Goal: Task Accomplishment & Management: Complete application form

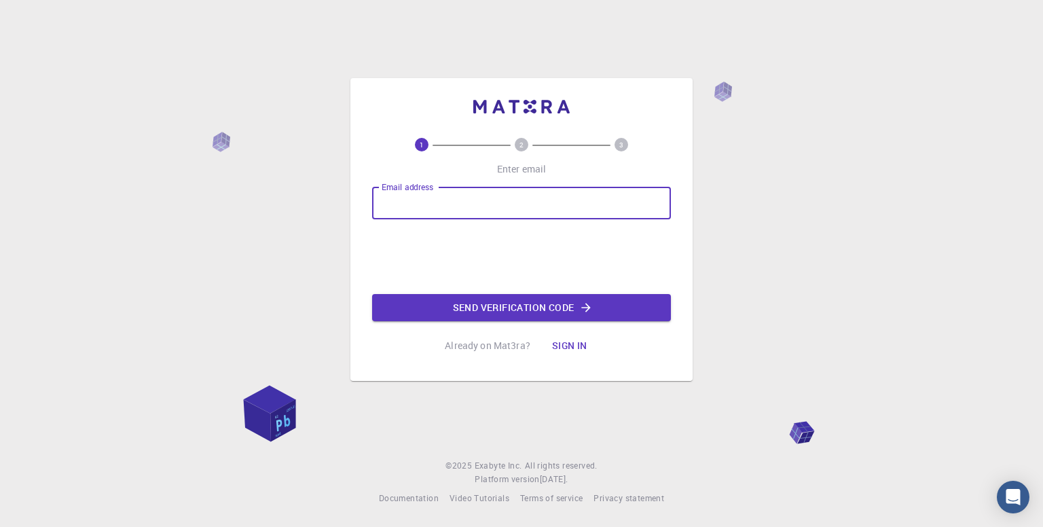
click at [425, 211] on input "Email address" at bounding box center [521, 203] width 299 height 33
click at [499, 210] on input "Email address" at bounding box center [521, 203] width 299 height 33
type input "[EMAIL_ADDRESS][DOMAIN_NAME]"
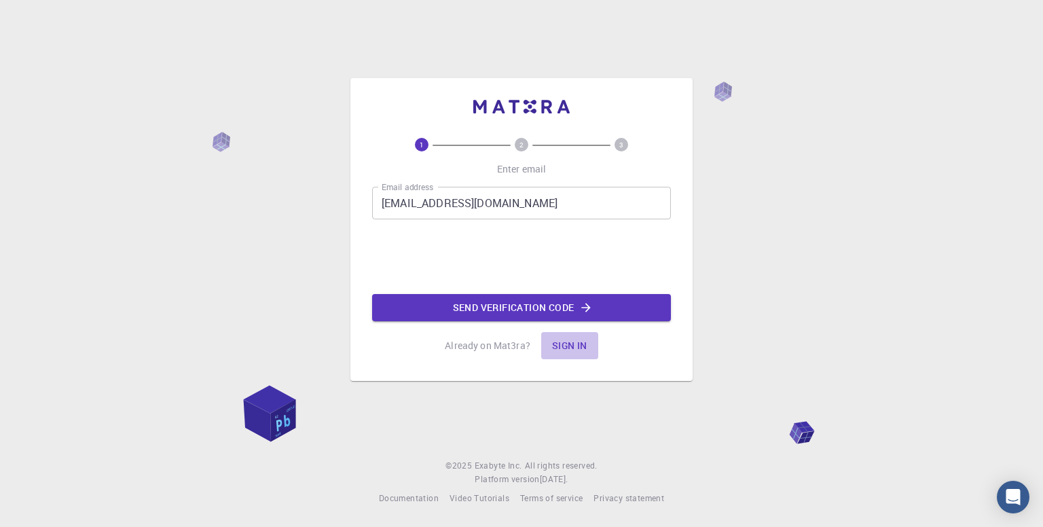
click at [559, 347] on button "Sign in" at bounding box center [569, 345] width 57 height 27
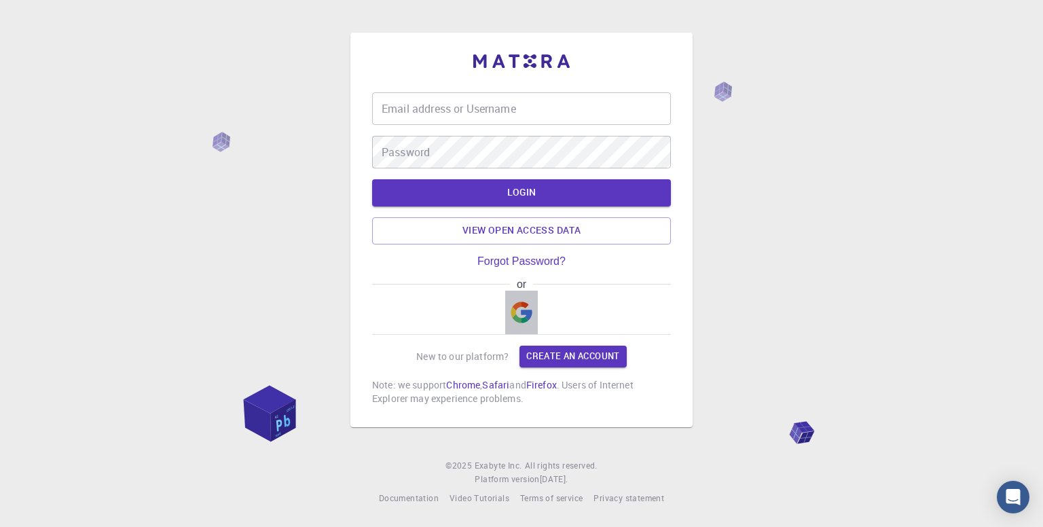
click at [518, 303] on img "button" at bounding box center [522, 312] width 22 height 22
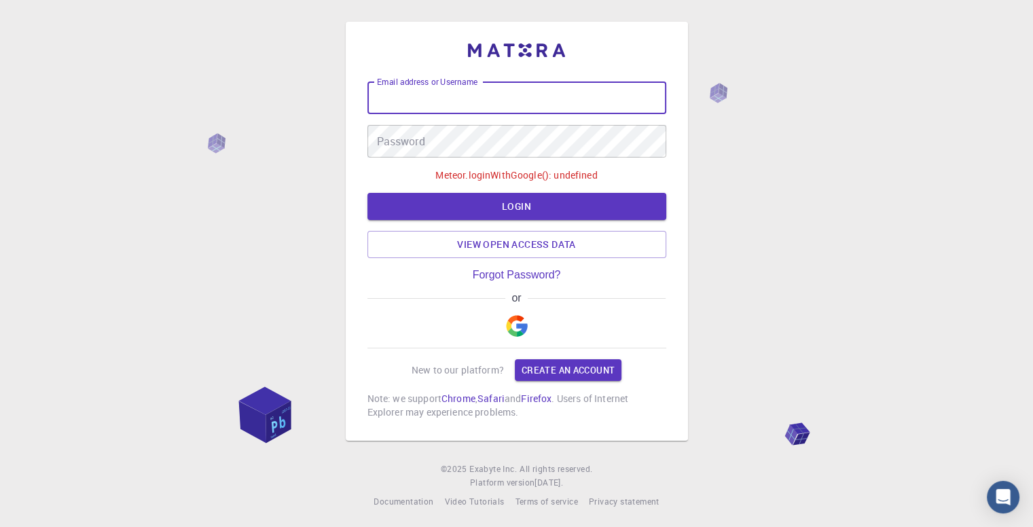
click at [511, 101] on input "Email address or Username" at bounding box center [516, 97] width 299 height 33
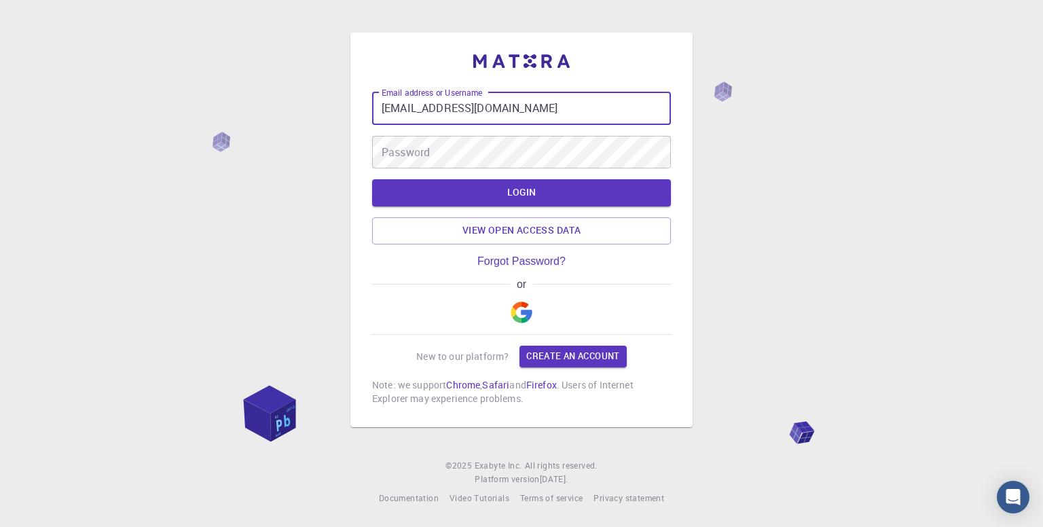
type input "[EMAIL_ADDRESS][DOMAIN_NAME]"
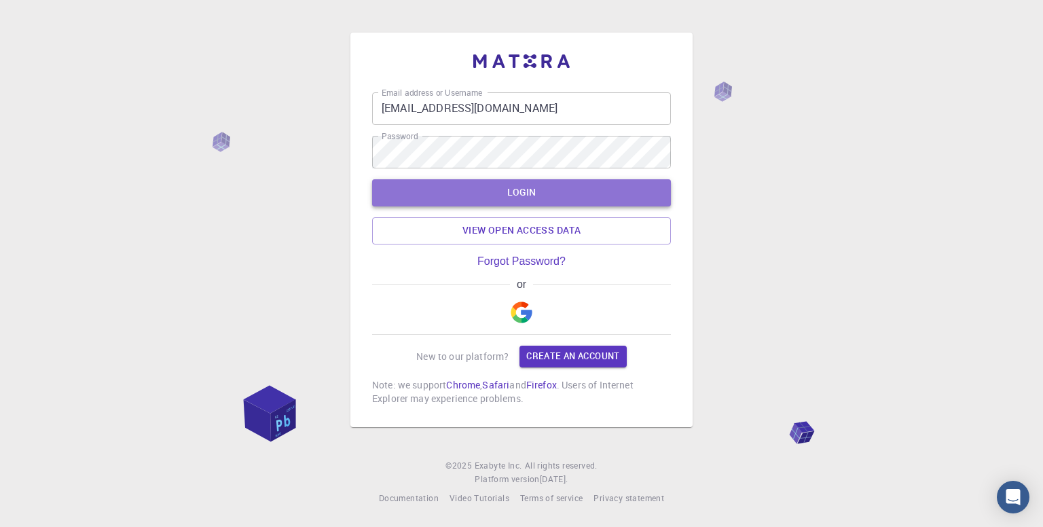
click at [477, 187] on button "LOGIN" at bounding box center [521, 192] width 299 height 27
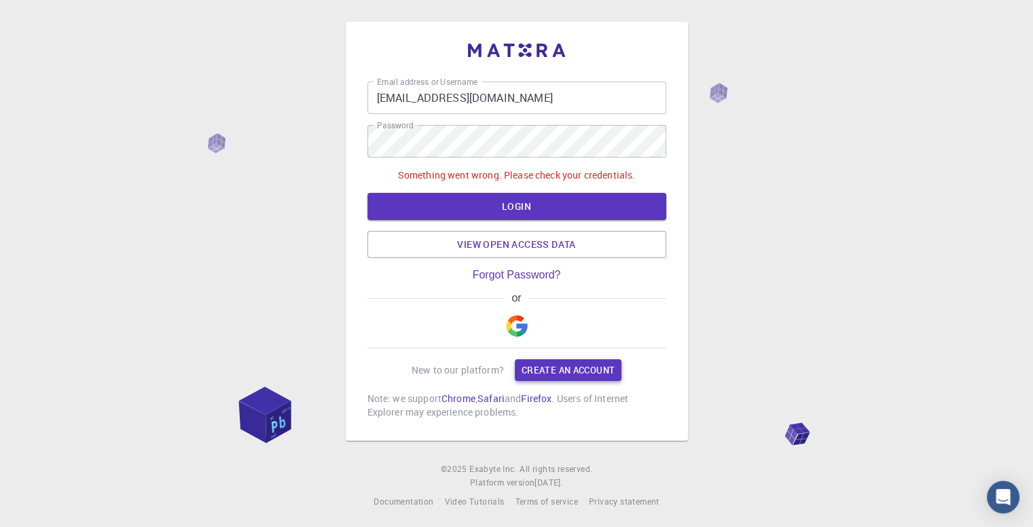
click at [538, 372] on link "Create an account" at bounding box center [568, 370] width 107 height 22
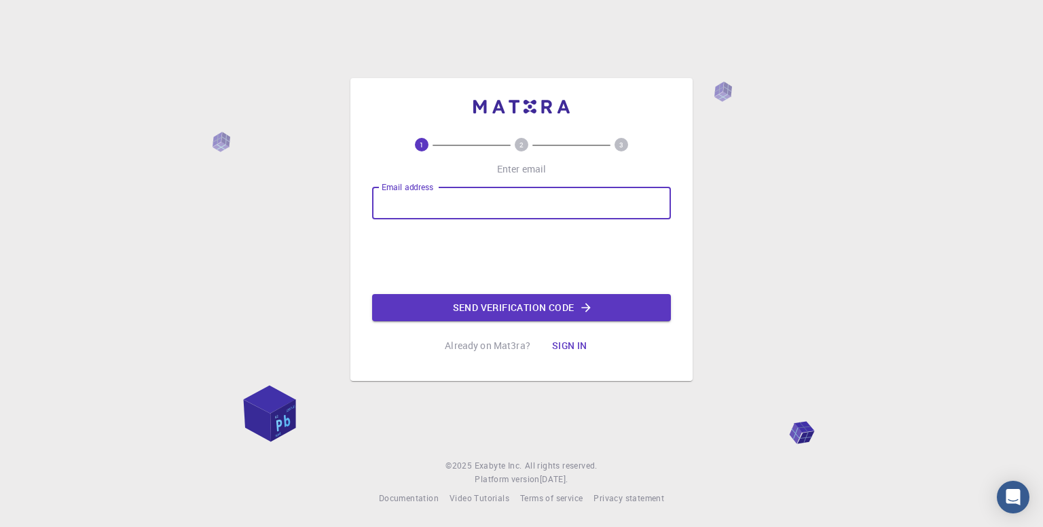
click at [475, 198] on input "Email address" at bounding box center [521, 203] width 299 height 33
type input "[EMAIL_ADDRESS][DOMAIN_NAME]"
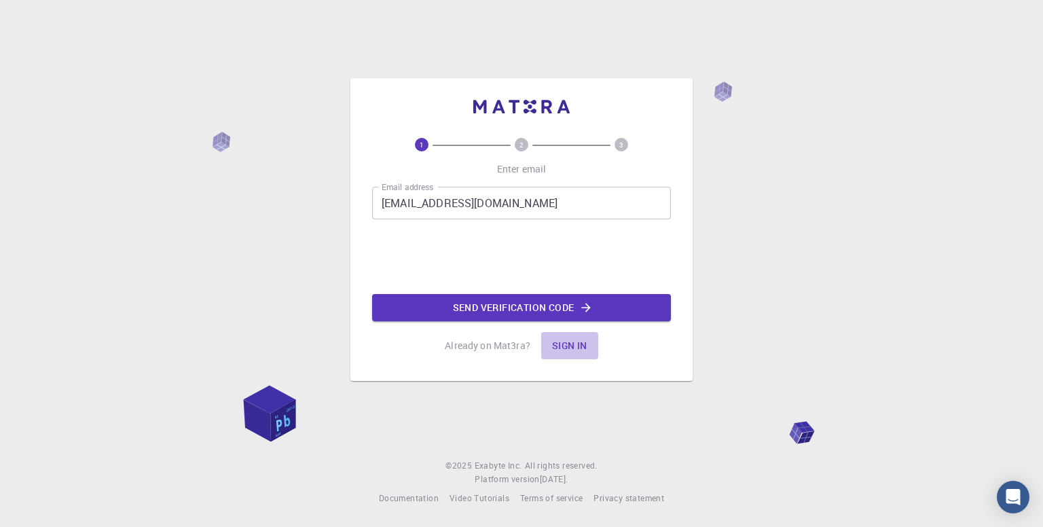
click at [570, 346] on button "Sign in" at bounding box center [569, 345] width 57 height 27
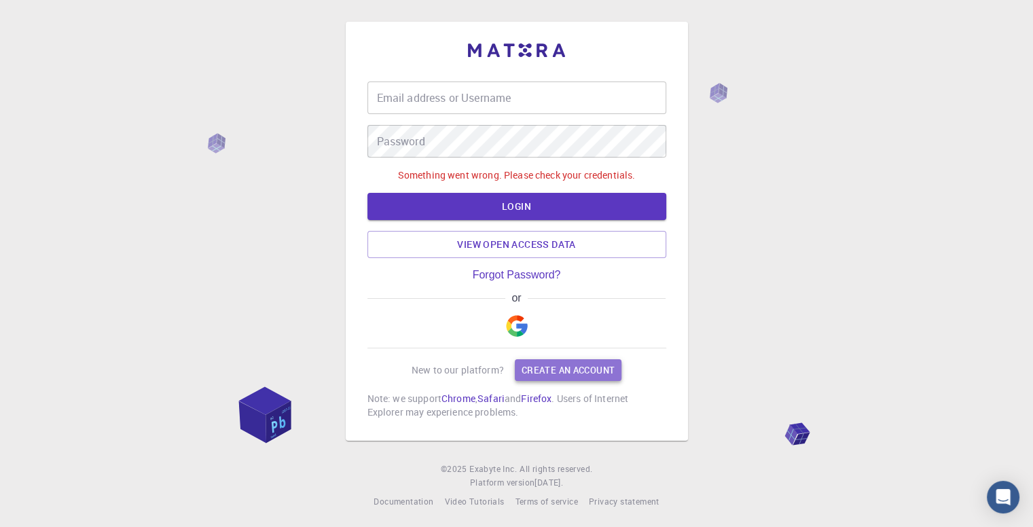
click at [546, 363] on link "Create an account" at bounding box center [568, 370] width 107 height 22
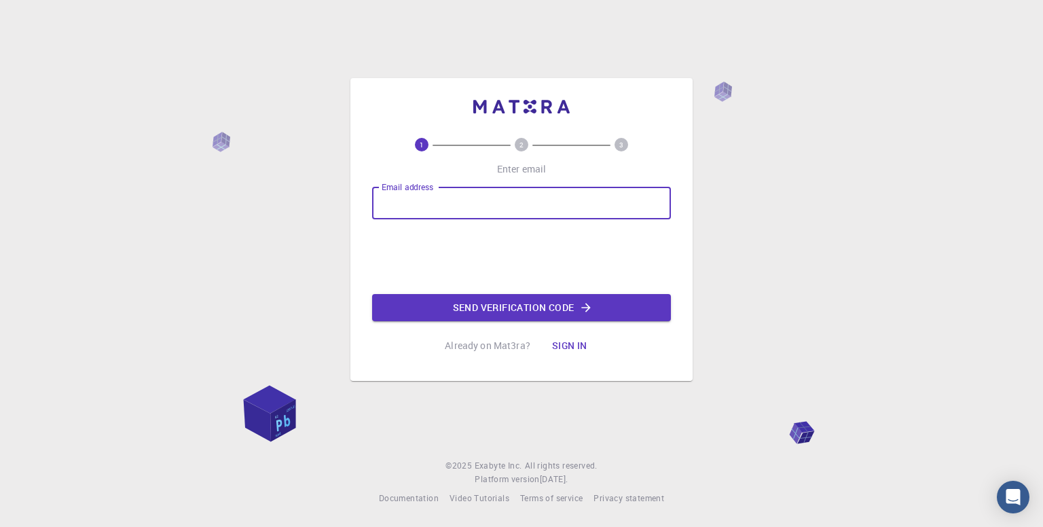
click at [483, 202] on input "Email address" at bounding box center [521, 203] width 299 height 33
type input "[EMAIL_ADDRESS][DOMAIN_NAME]"
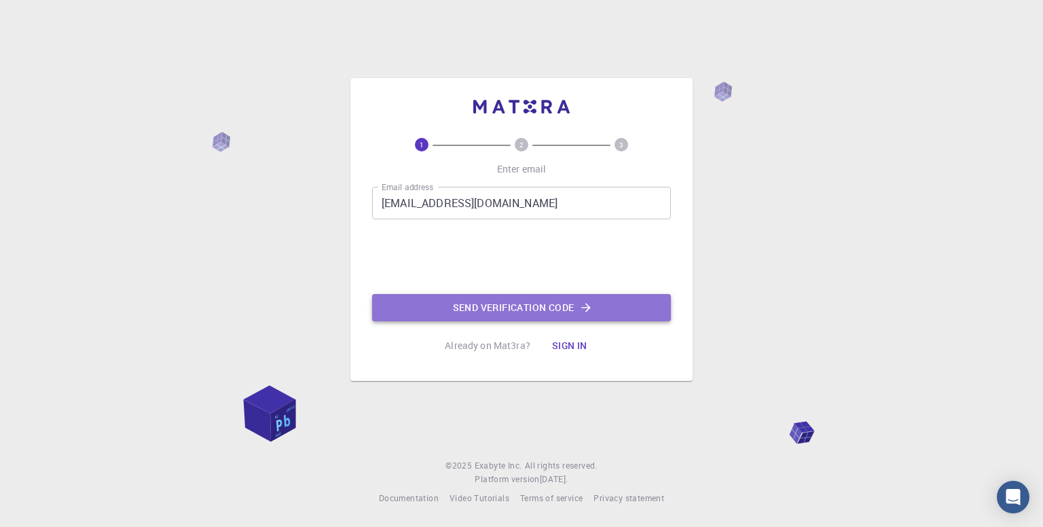
click at [485, 299] on button "Send verification code" at bounding box center [521, 307] width 299 height 27
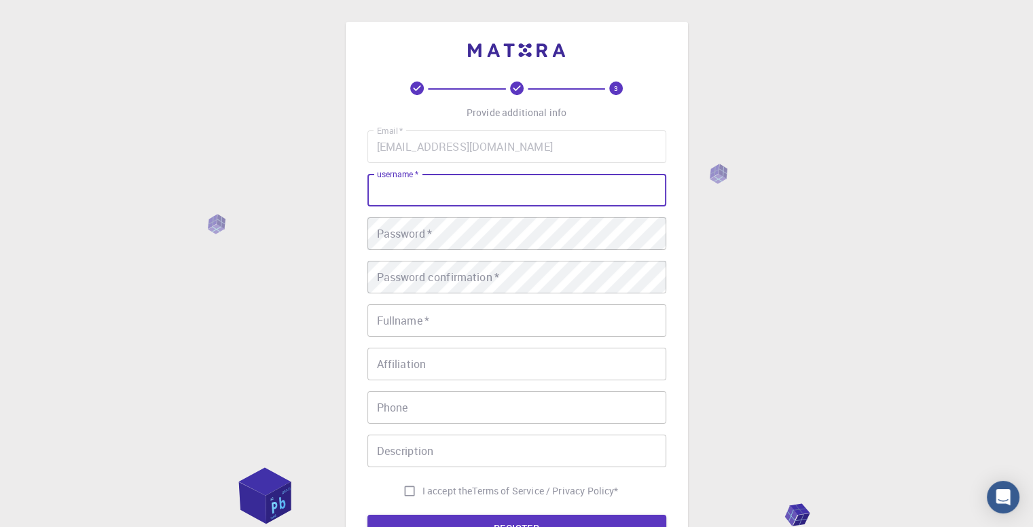
click at [451, 189] on input "username   *" at bounding box center [516, 190] width 299 height 33
type input "Qaya"
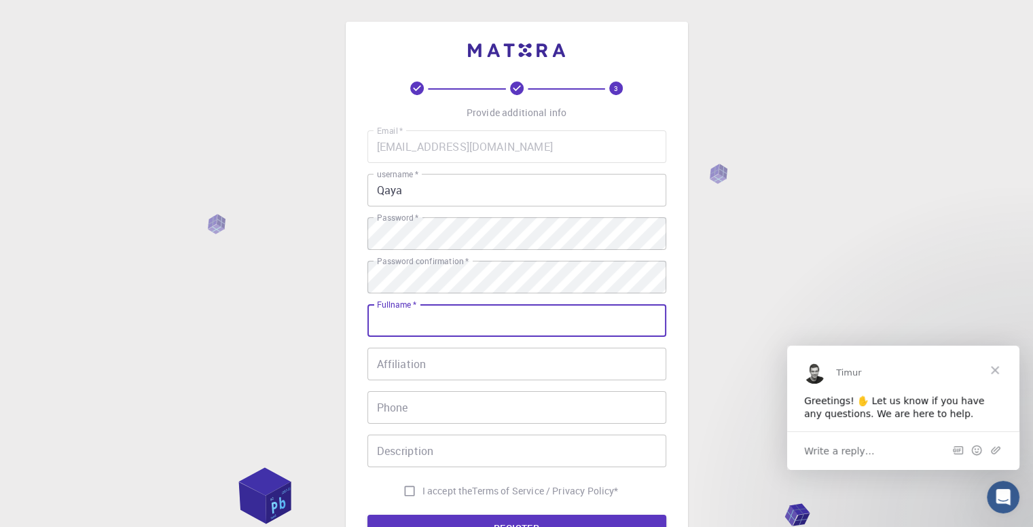
click at [404, 318] on input "Fullname   *" at bounding box center [516, 320] width 299 height 33
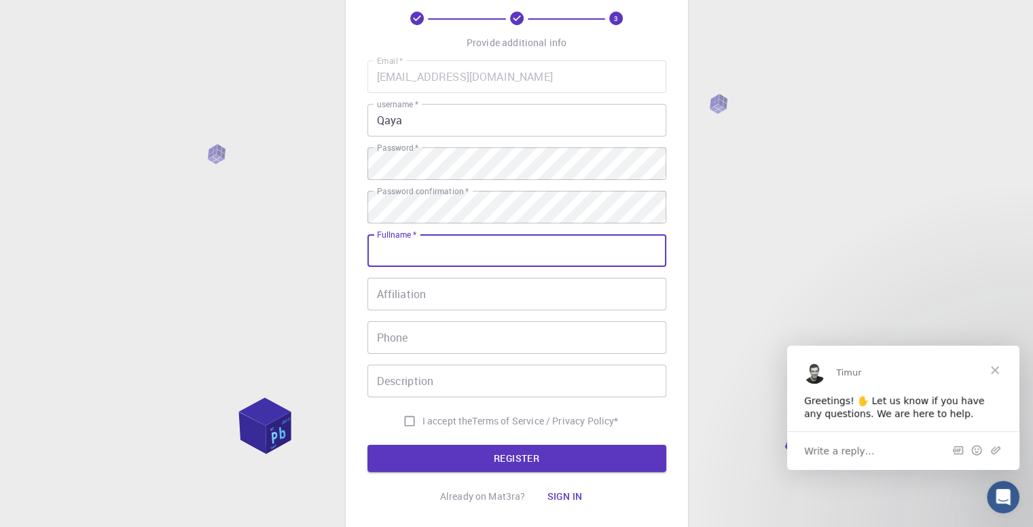
scroll to position [71, 0]
click at [394, 291] on input "Affiliation" at bounding box center [516, 293] width 299 height 33
click at [403, 246] on input "Fullname   *" at bounding box center [516, 250] width 299 height 33
type input "[PERSON_NAME]"
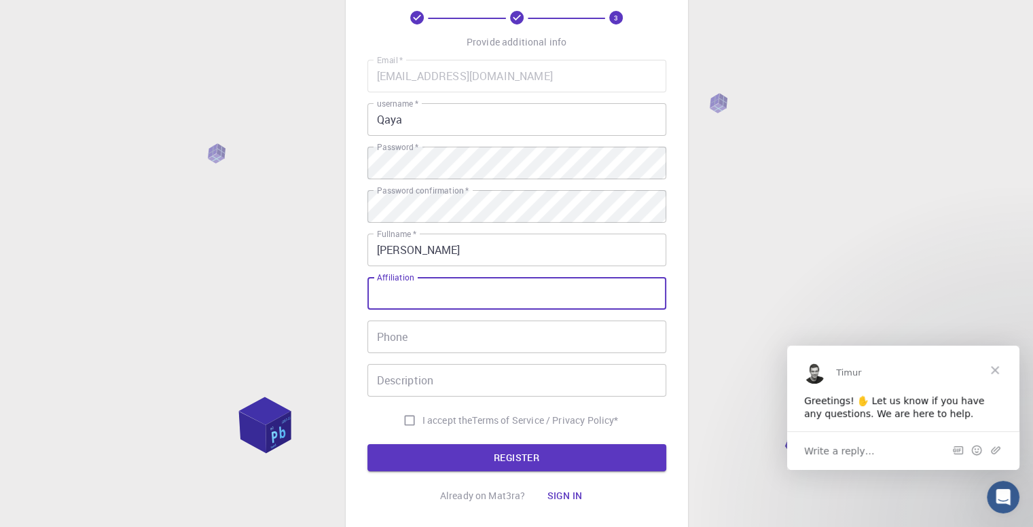
click at [403, 295] on input "Affiliation" at bounding box center [516, 293] width 299 height 33
type input "chemistry"
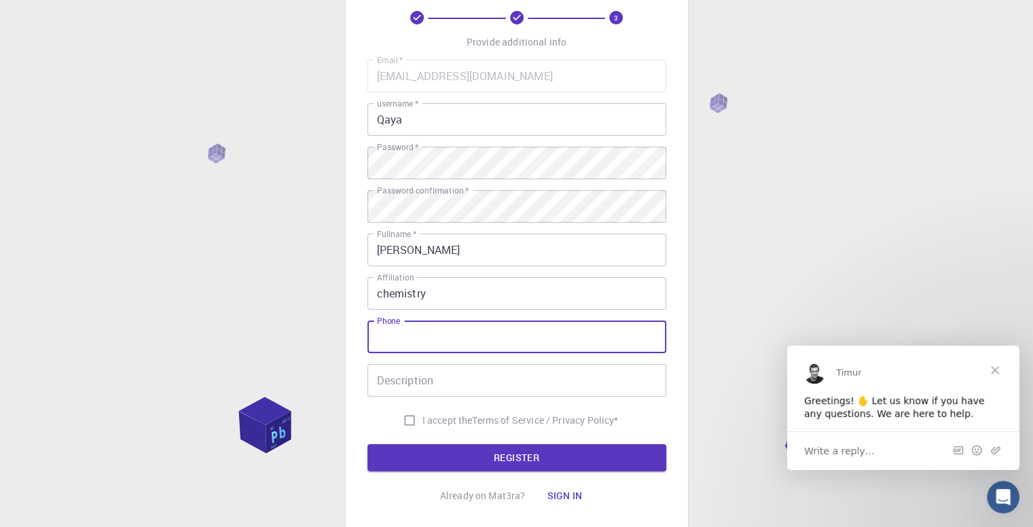
click at [408, 327] on input "Phone" at bounding box center [516, 336] width 299 height 33
type input "="
type input "994705362293"
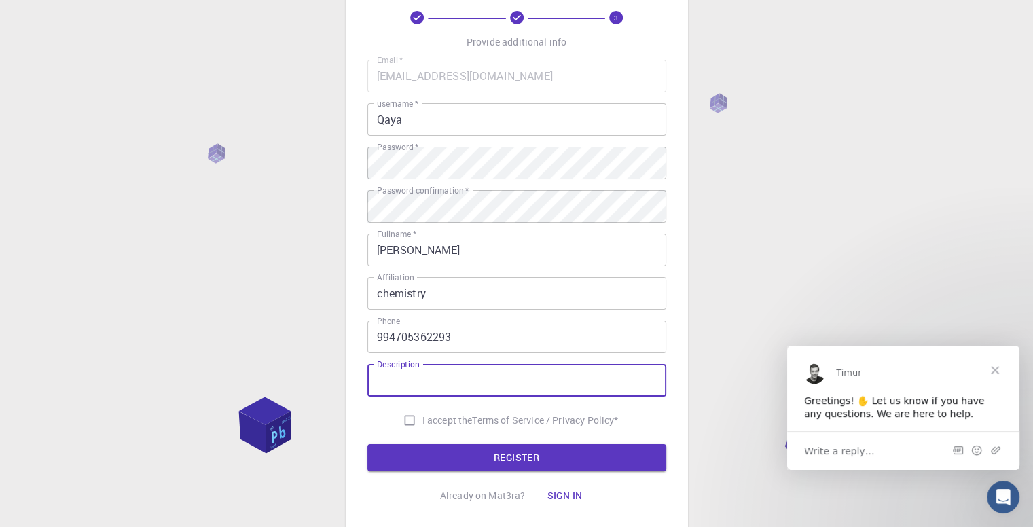
click at [401, 371] on input "Description" at bounding box center [516, 380] width 299 height 33
type input "Organic chemictry"
click at [407, 415] on input "I accept the Terms of Service / Privacy Policy *" at bounding box center [409, 420] width 26 height 26
checkbox input "true"
click at [452, 380] on input "Organic chemictry" at bounding box center [516, 380] width 299 height 33
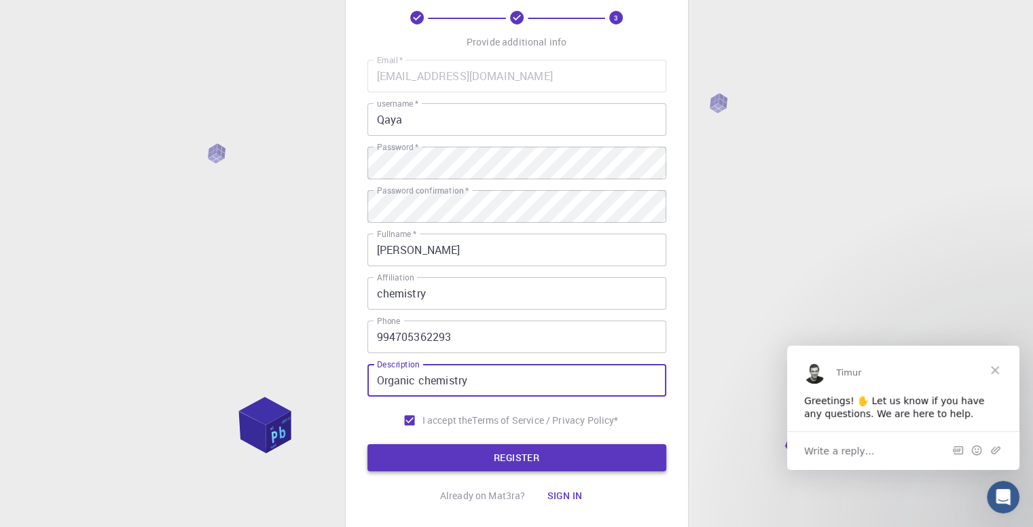
type input "Organic chemistry"
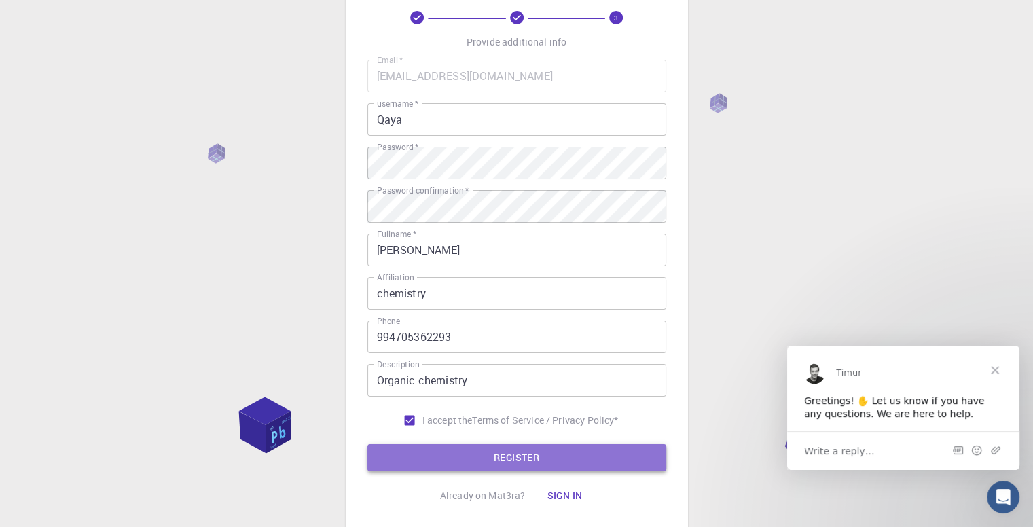
click at [456, 456] on button "REGISTER" at bounding box center [516, 457] width 299 height 27
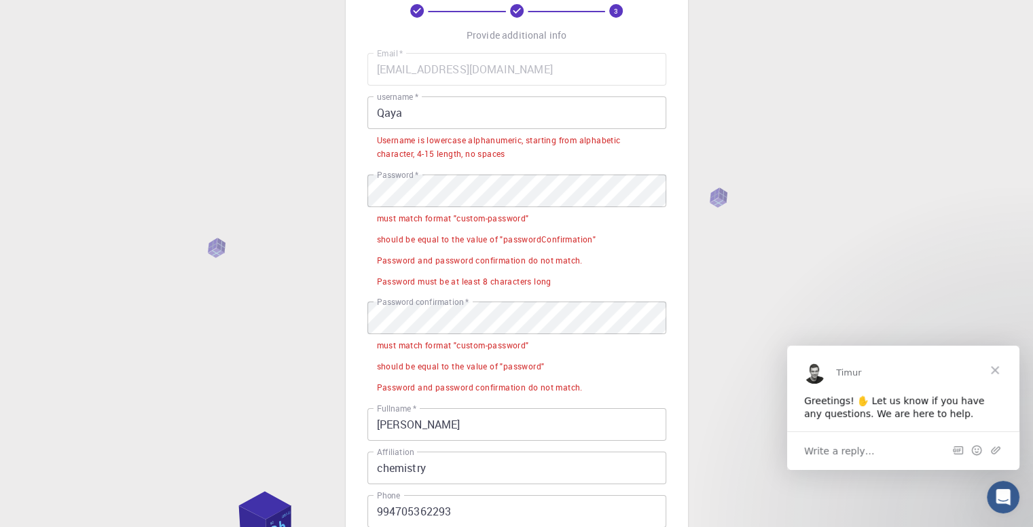
scroll to position [79, 0]
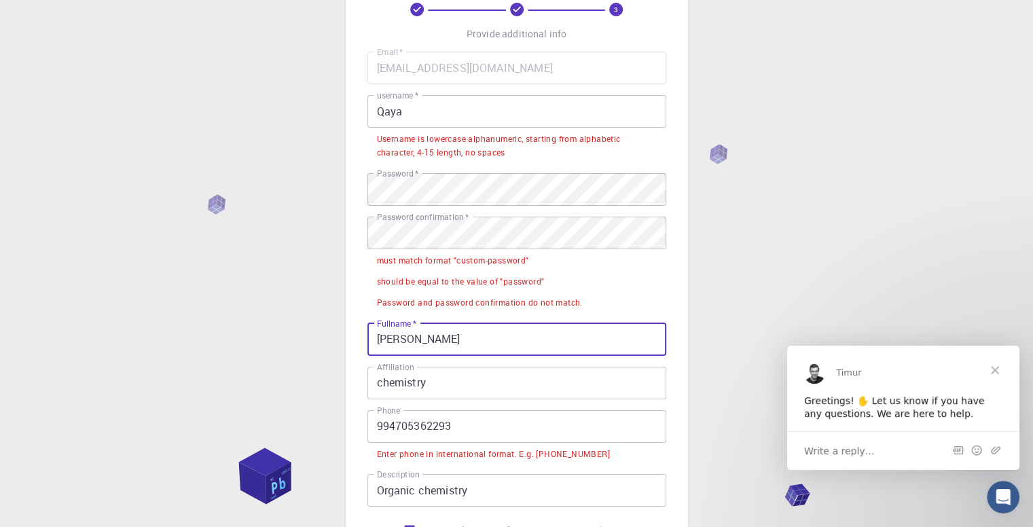
click at [432, 335] on input "[PERSON_NAME]" at bounding box center [516, 339] width 299 height 33
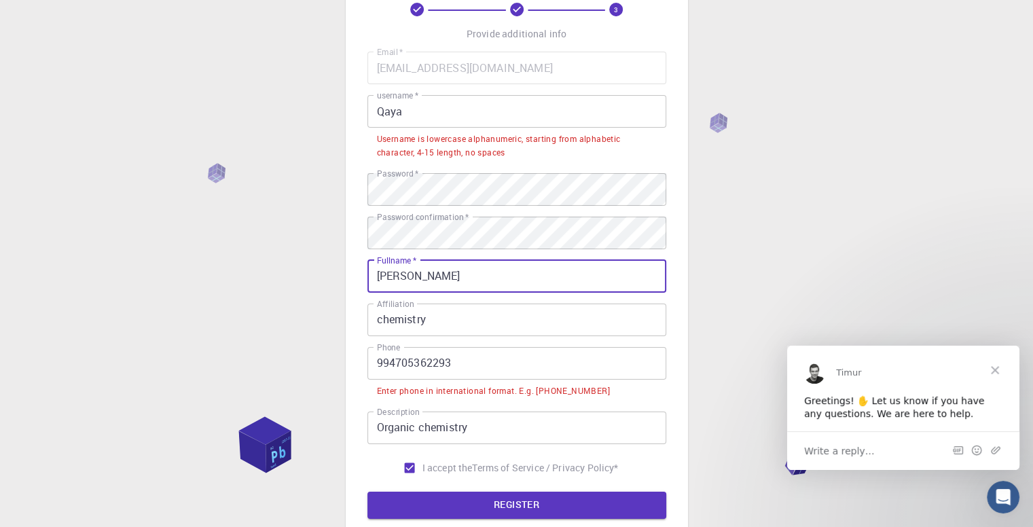
click at [447, 274] on input "[PERSON_NAME]" at bounding box center [516, 276] width 299 height 33
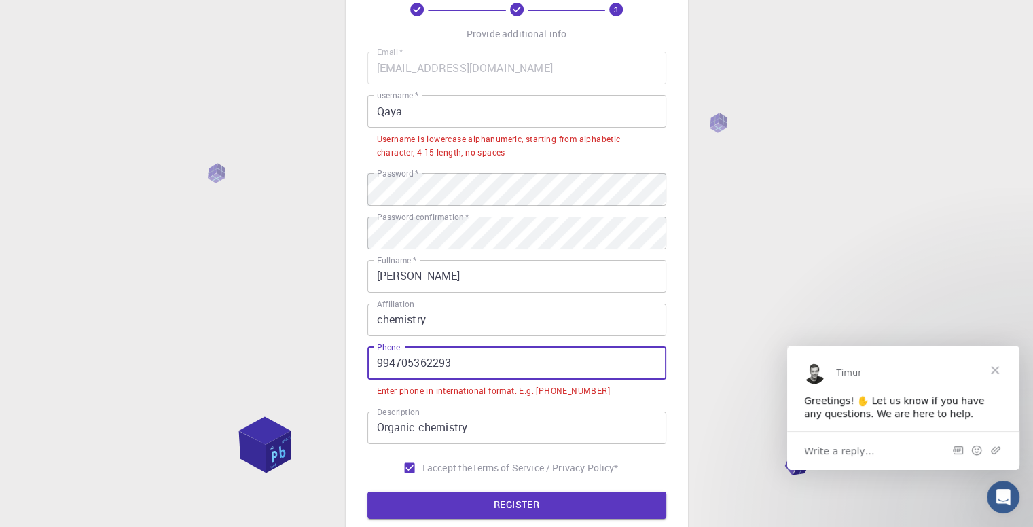
click at [373, 367] on input "994705362293" at bounding box center [516, 363] width 299 height 33
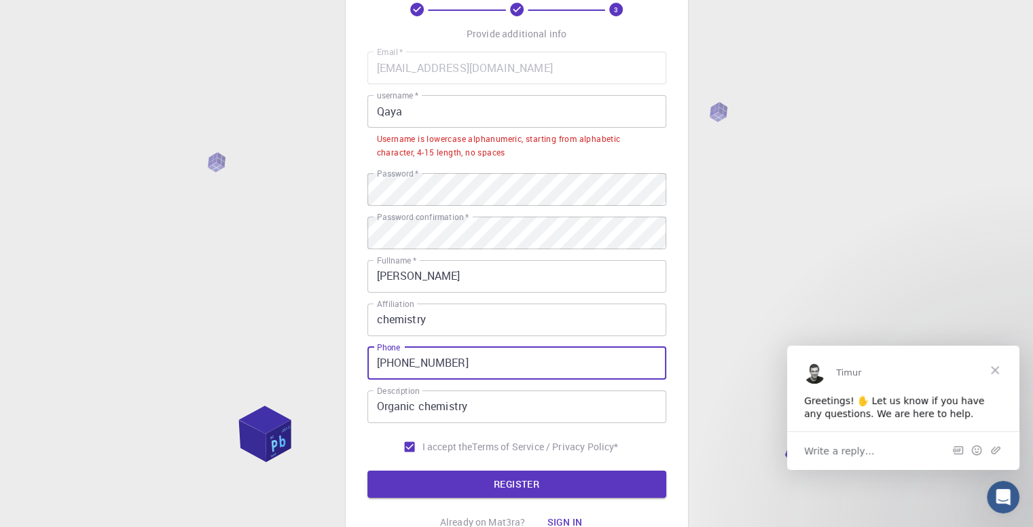
type input "[PHONE_NUMBER]"
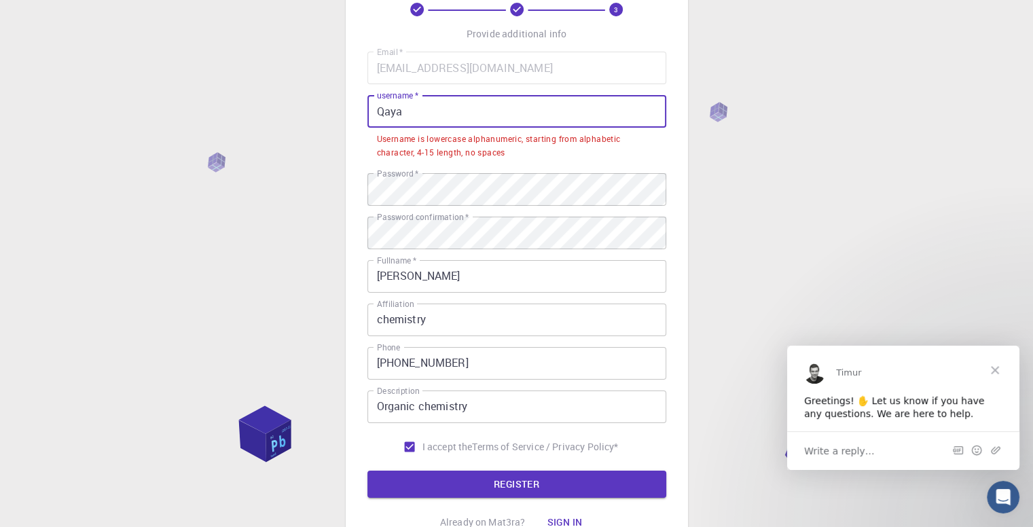
click at [407, 113] on input "Qaya" at bounding box center [516, 111] width 299 height 33
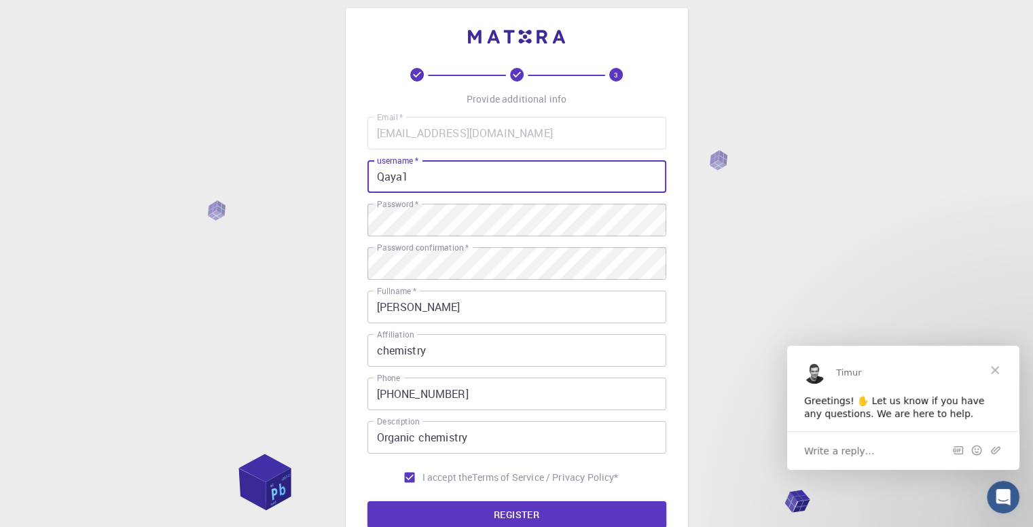
scroll to position [141, 0]
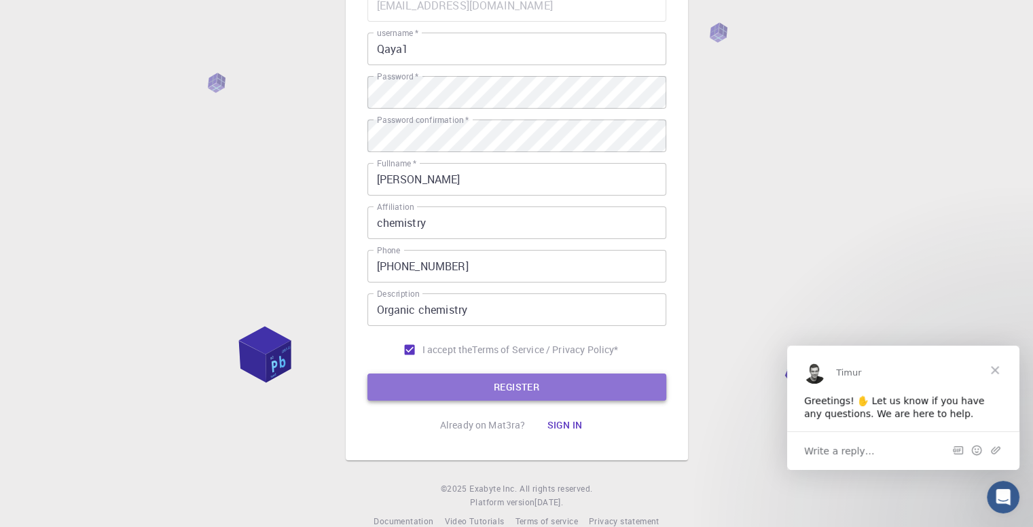
click at [430, 391] on button "REGISTER" at bounding box center [516, 386] width 299 height 27
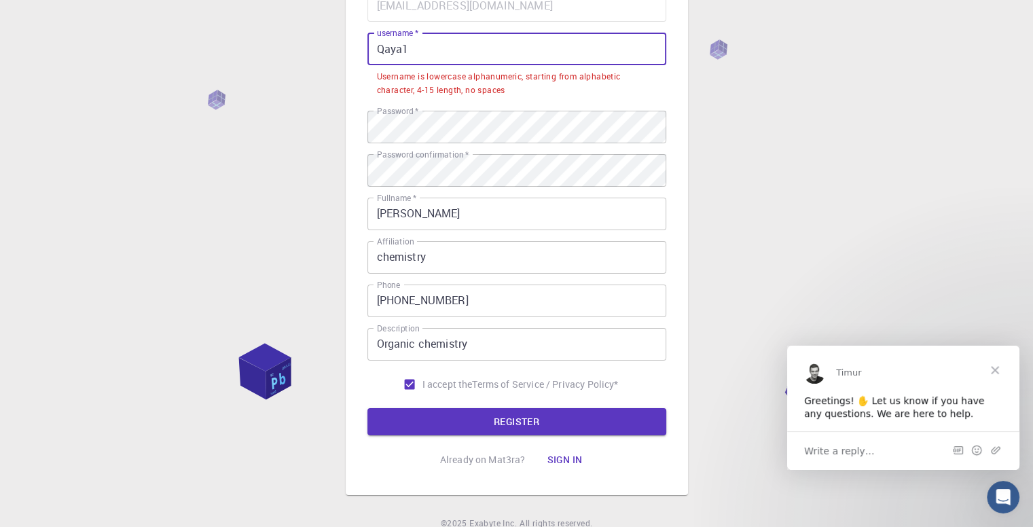
click at [380, 48] on input "Qaya1" at bounding box center [516, 49] width 299 height 33
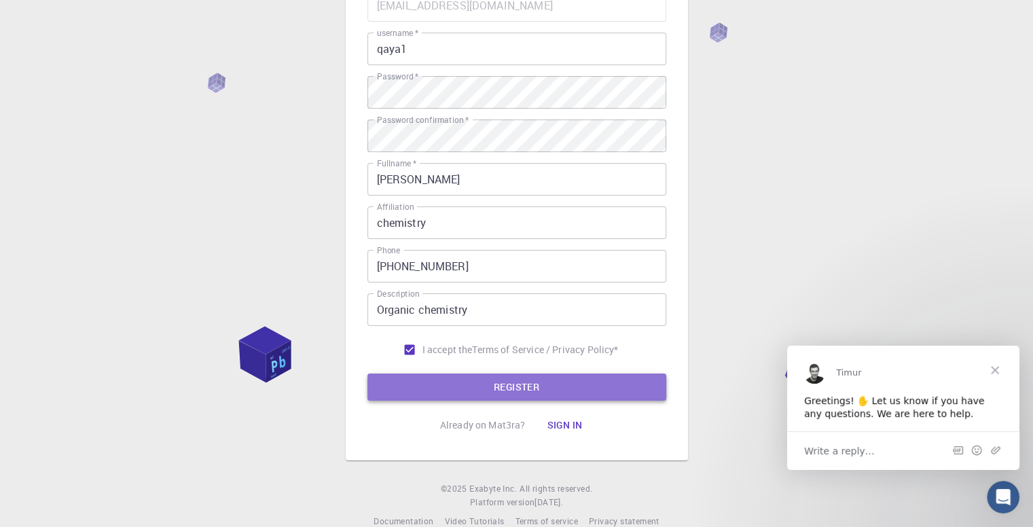
click at [462, 392] on button "REGISTER" at bounding box center [516, 386] width 299 height 27
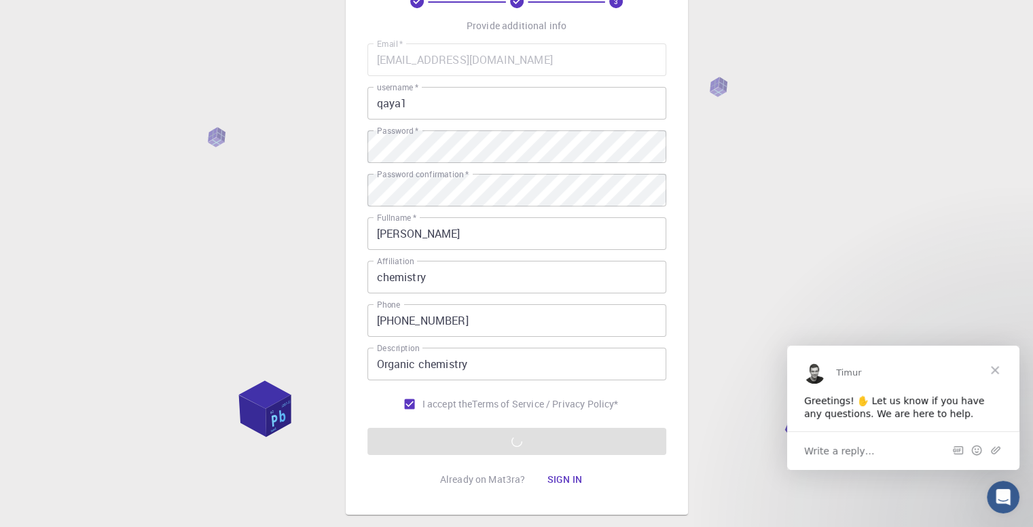
scroll to position [88, 0]
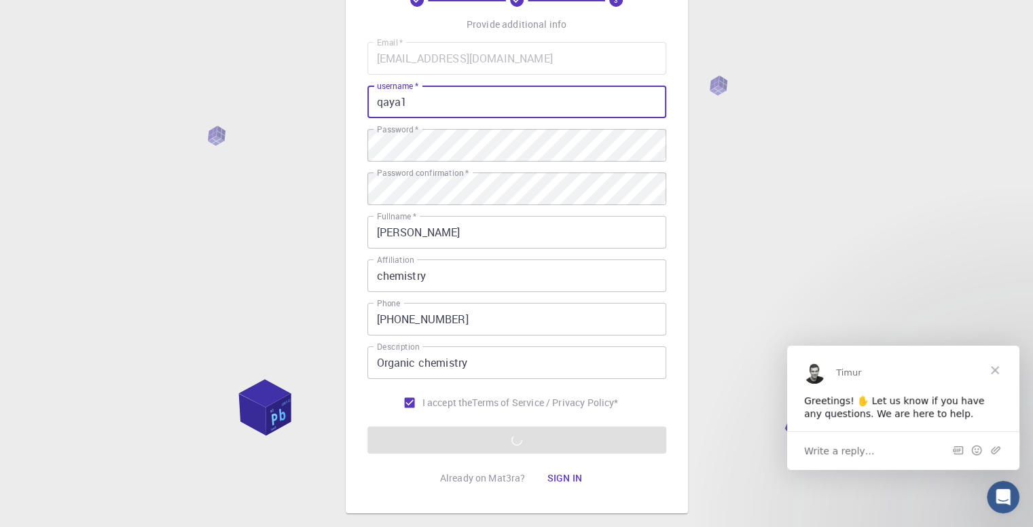
click at [445, 110] on input "qaya1" at bounding box center [516, 102] width 299 height 33
type input "qaya1"
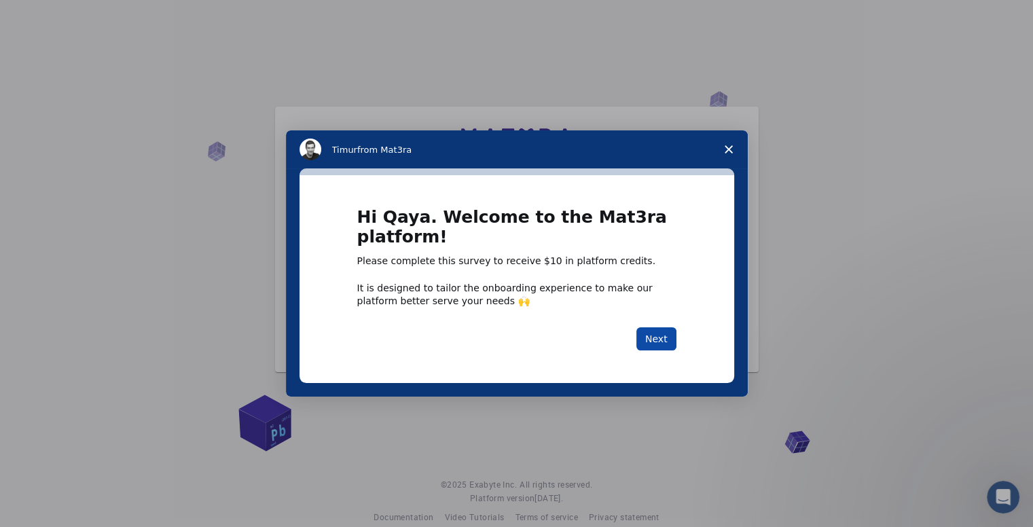
click at [654, 333] on button "Next" at bounding box center [656, 338] width 40 height 23
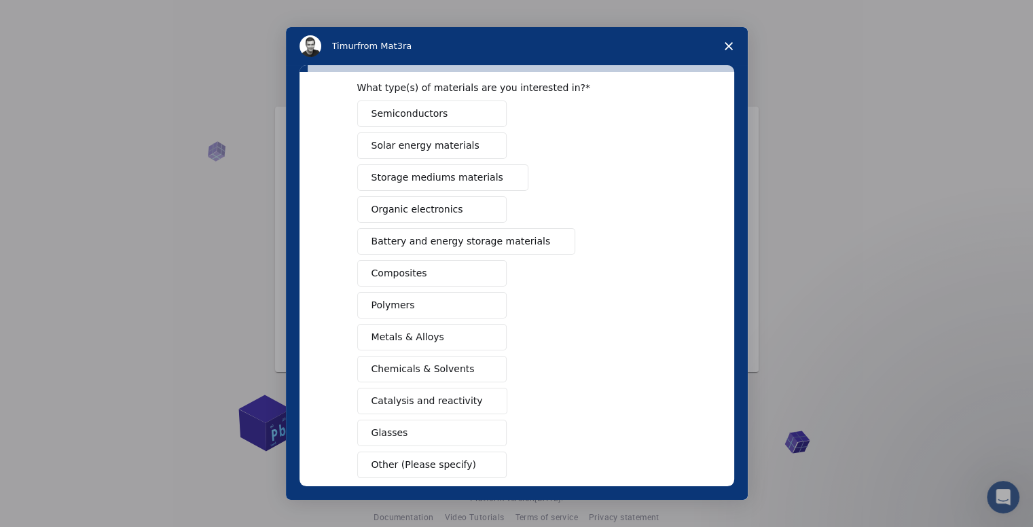
scroll to position [54, 0]
click at [415, 370] on span "Chemicals & Solvents" at bounding box center [422, 372] width 103 height 14
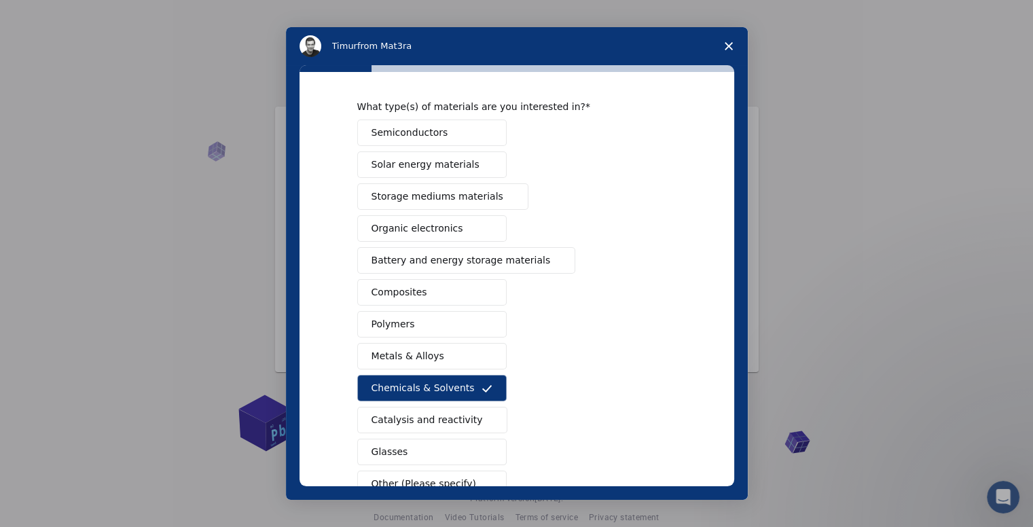
scroll to position [0, 0]
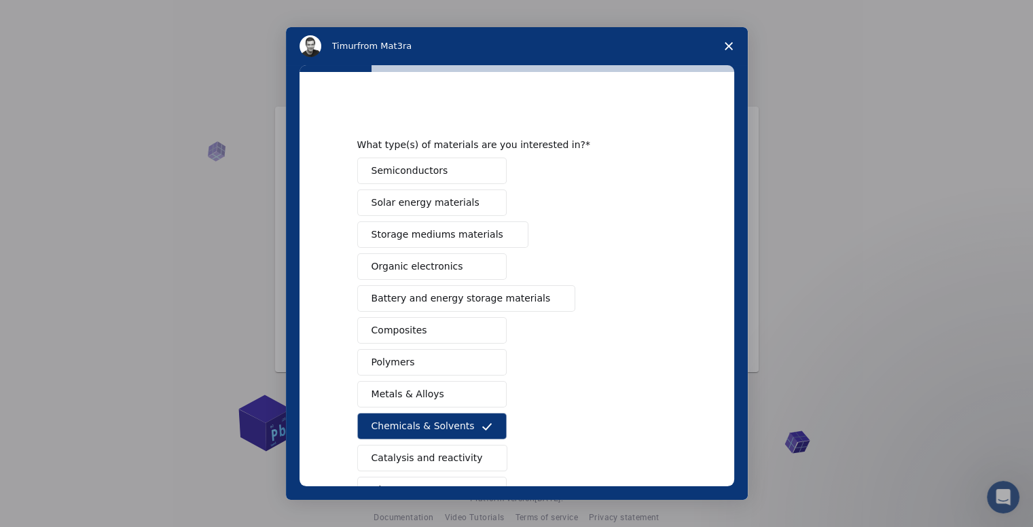
click at [425, 268] on span "Organic electronics" at bounding box center [417, 266] width 92 height 14
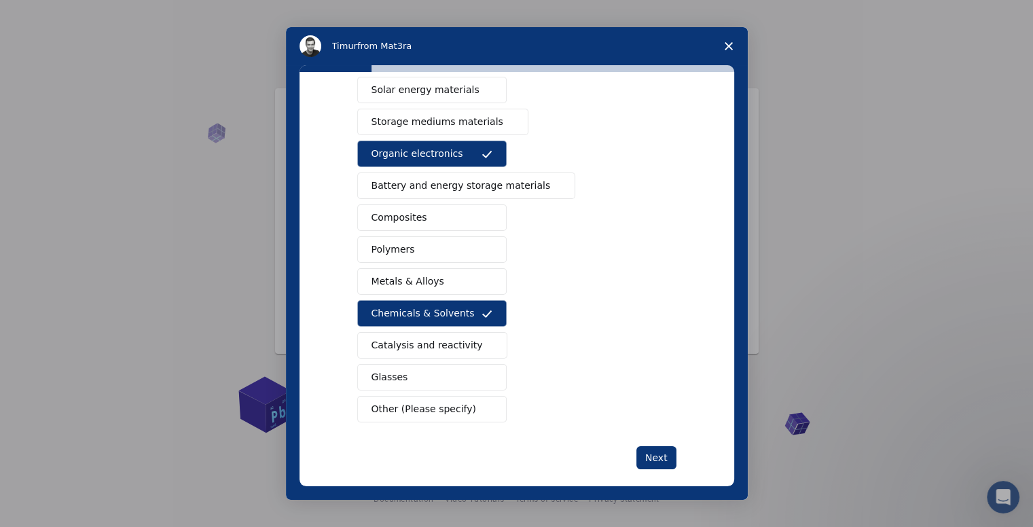
scroll to position [115, 0]
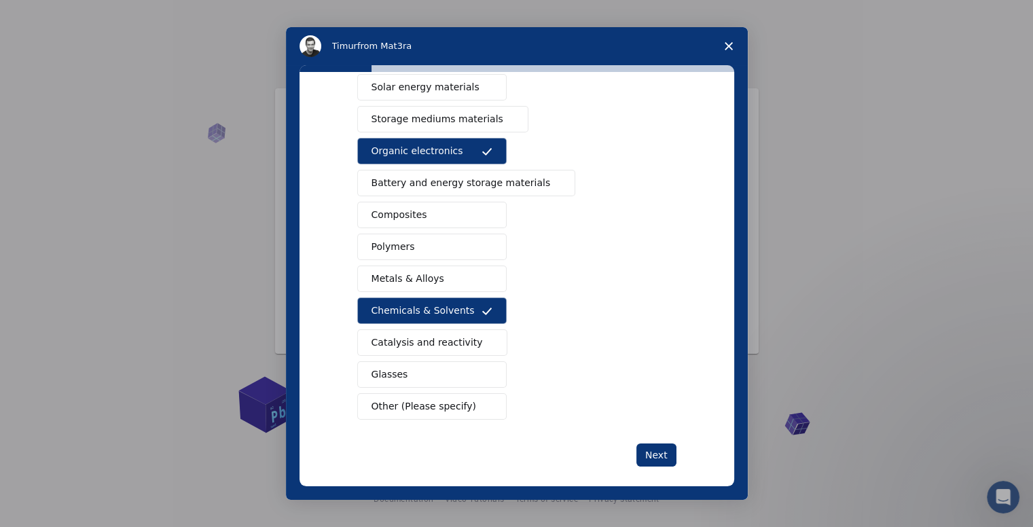
click at [407, 332] on button "Catalysis and reactivity" at bounding box center [432, 342] width 151 height 26
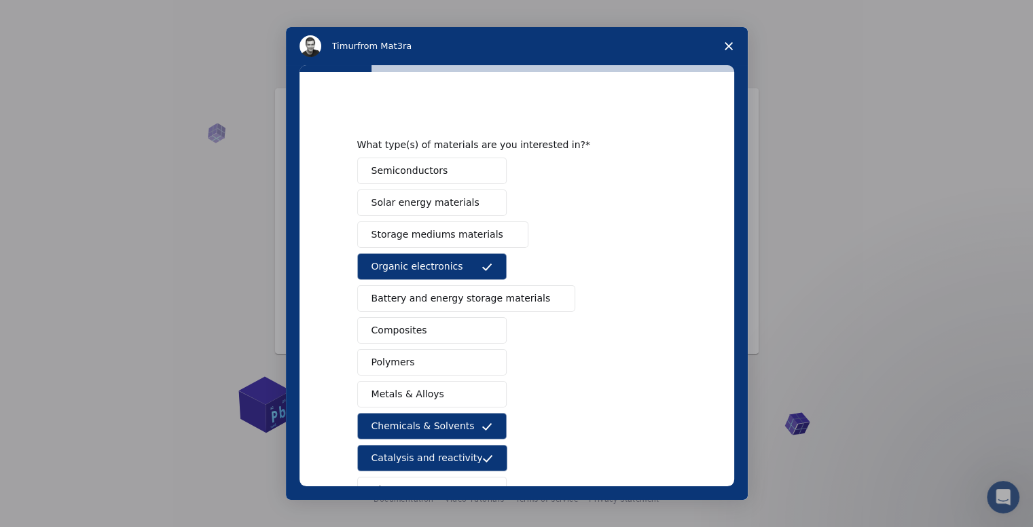
scroll to position [125, 0]
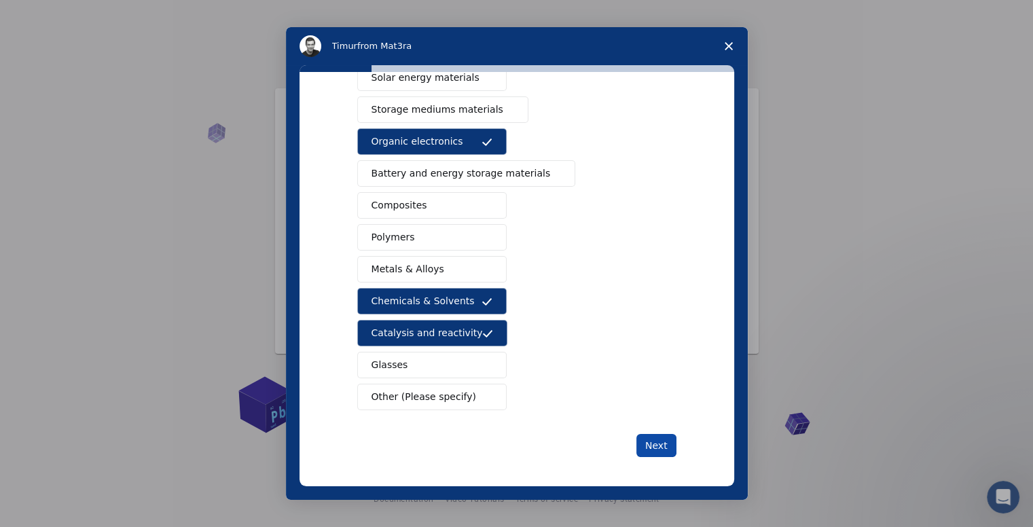
click at [650, 443] on button "Next" at bounding box center [656, 445] width 40 height 23
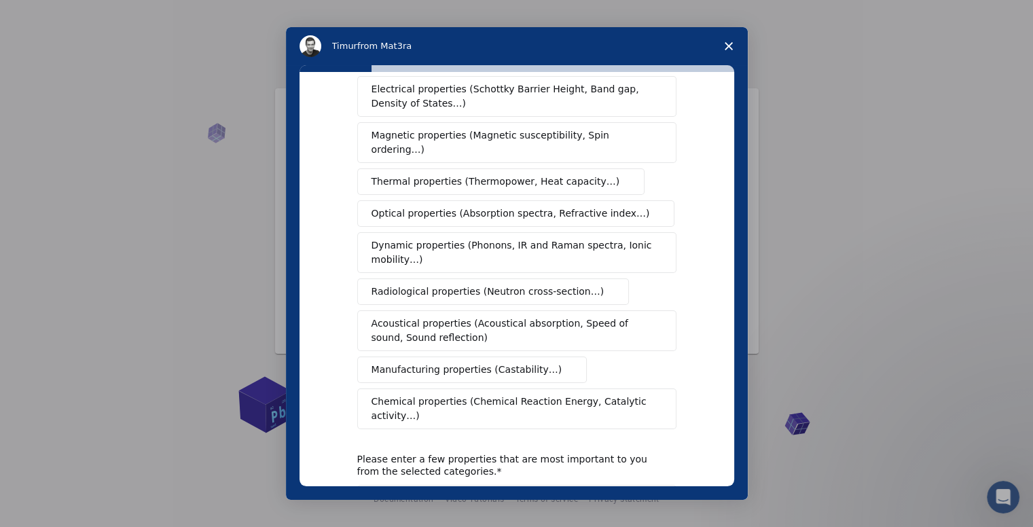
scroll to position [88, 0]
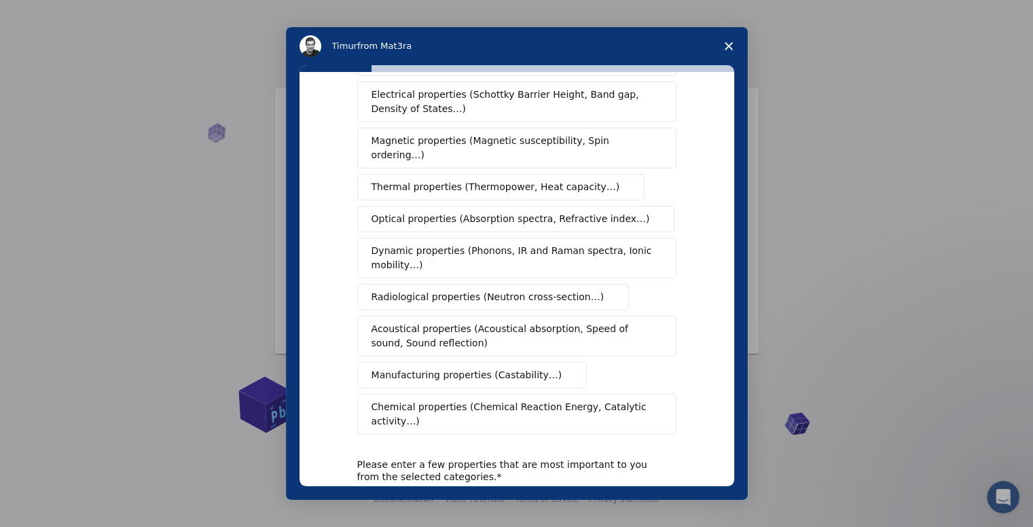
click at [432, 400] on span "Chemical properties (Chemical Reaction Energy, Catalytic activity…)" at bounding box center [511, 414] width 281 height 29
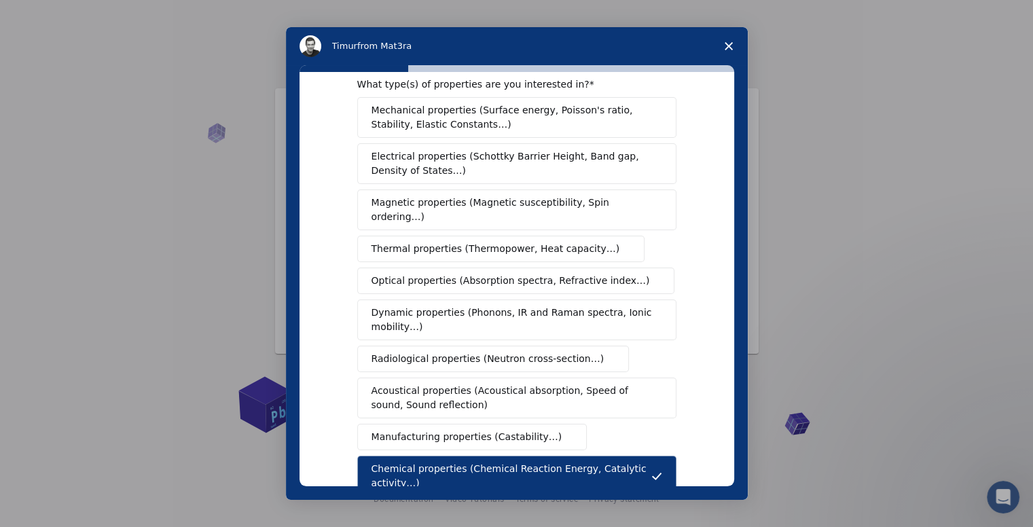
scroll to position [24, 0]
click at [409, 244] on span "Thermal properties (Thermopower, Heat capacity…)" at bounding box center [495, 251] width 248 height 14
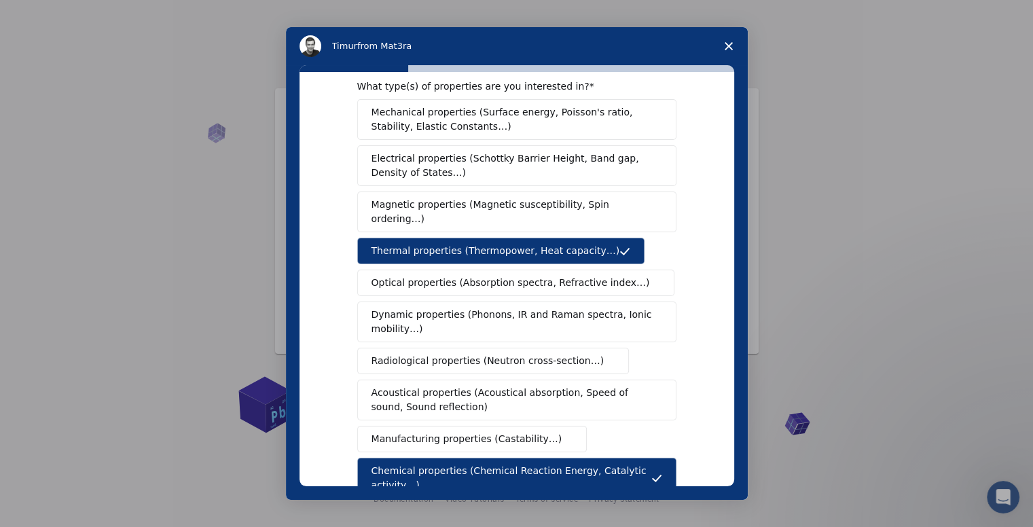
scroll to position [196, 0]
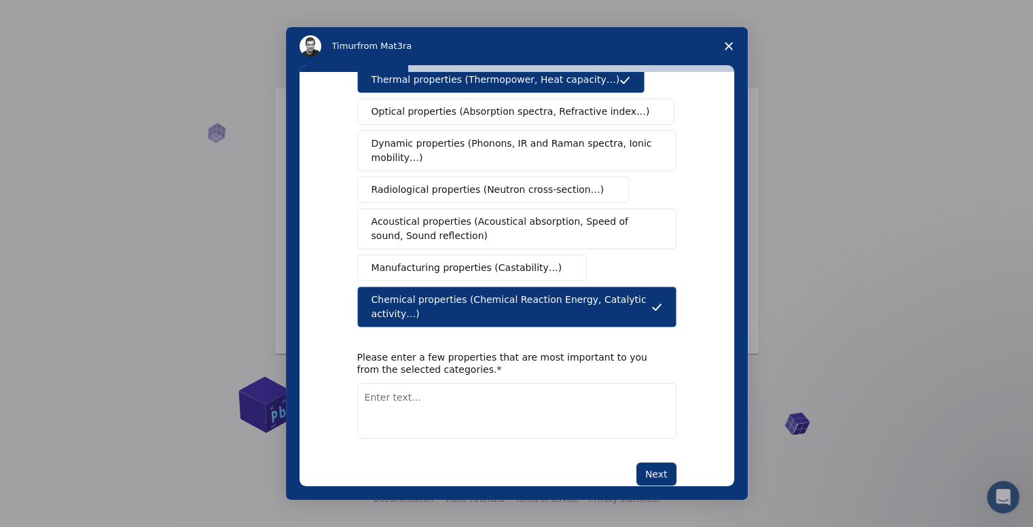
click at [379, 383] on textarea "Enter text..." at bounding box center [516, 411] width 319 height 56
type textarea "Activation energy"
click at [656, 462] on button "Next" at bounding box center [656, 473] width 40 height 23
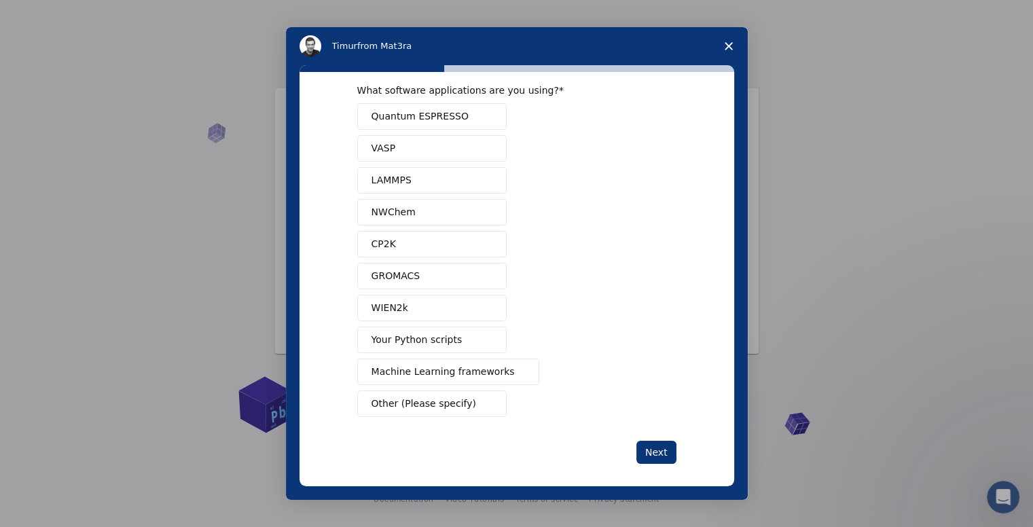
scroll to position [27, 0]
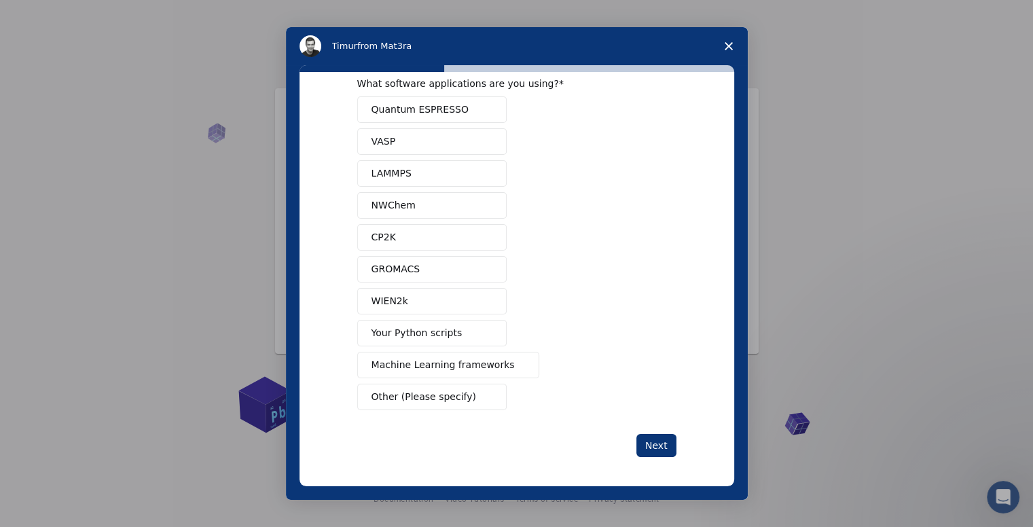
click at [415, 391] on span "Other (Please specify)" at bounding box center [423, 397] width 105 height 14
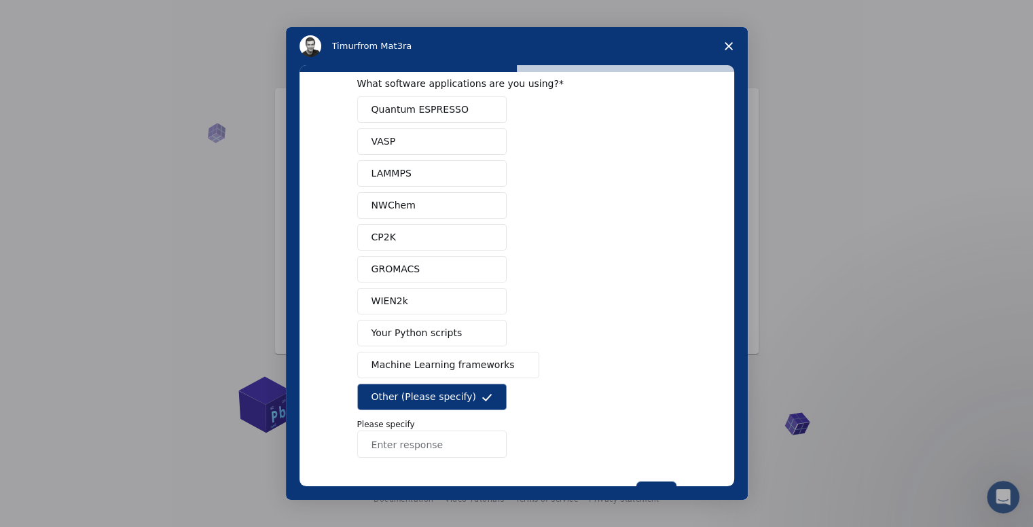
scroll to position [75, 0]
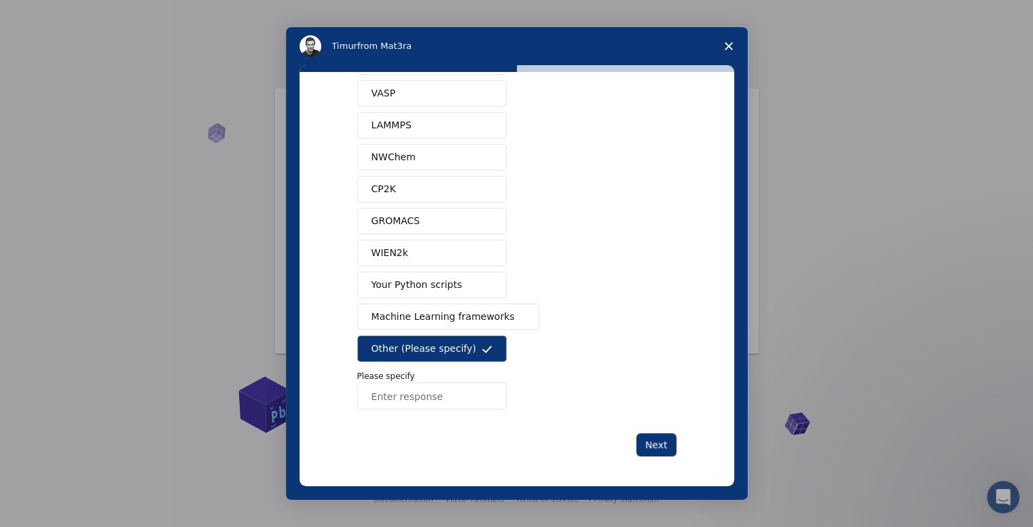
click at [415, 391] on input "Enter response" at bounding box center [431, 395] width 149 height 27
type input "no"
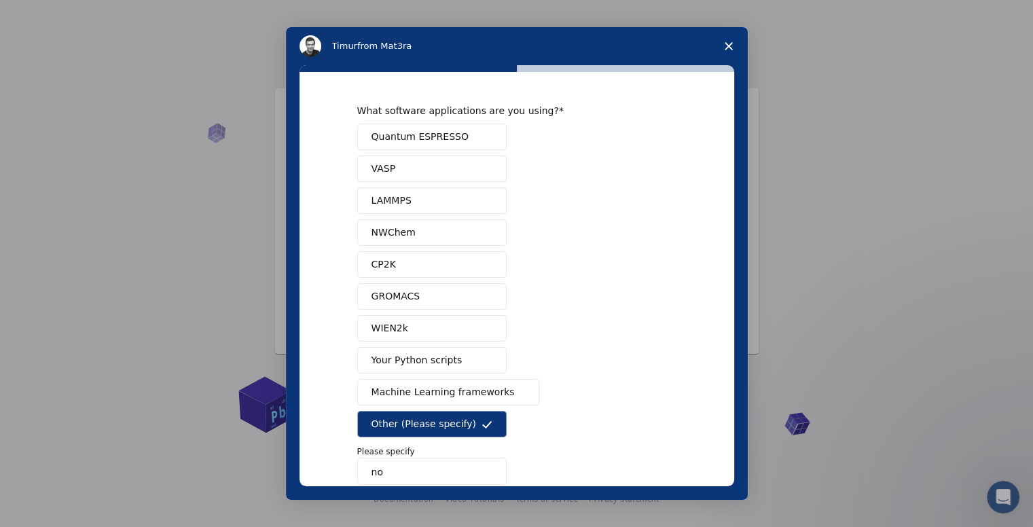
click at [405, 137] on span "Quantum ESPRESSO" at bounding box center [419, 137] width 97 height 14
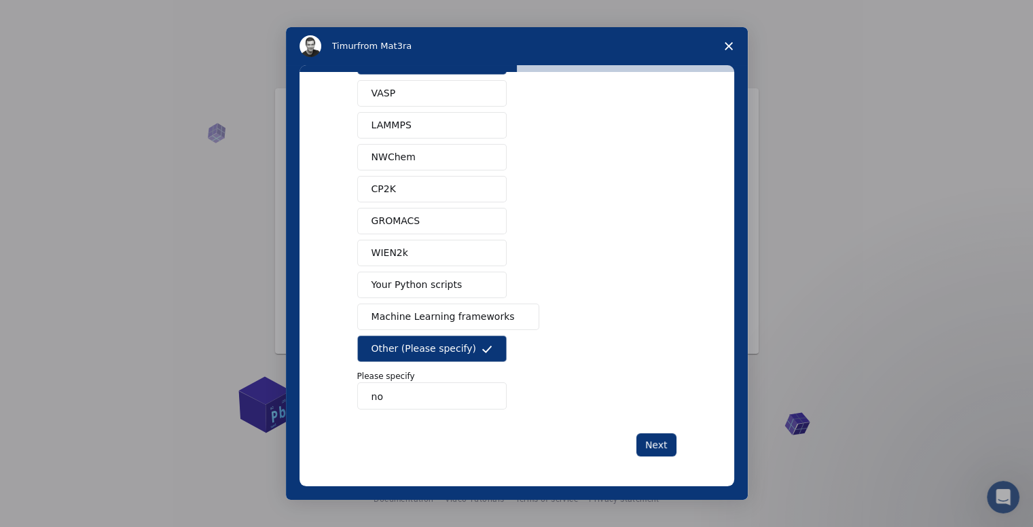
click at [444, 349] on span "Other (Please specify)" at bounding box center [423, 348] width 105 height 14
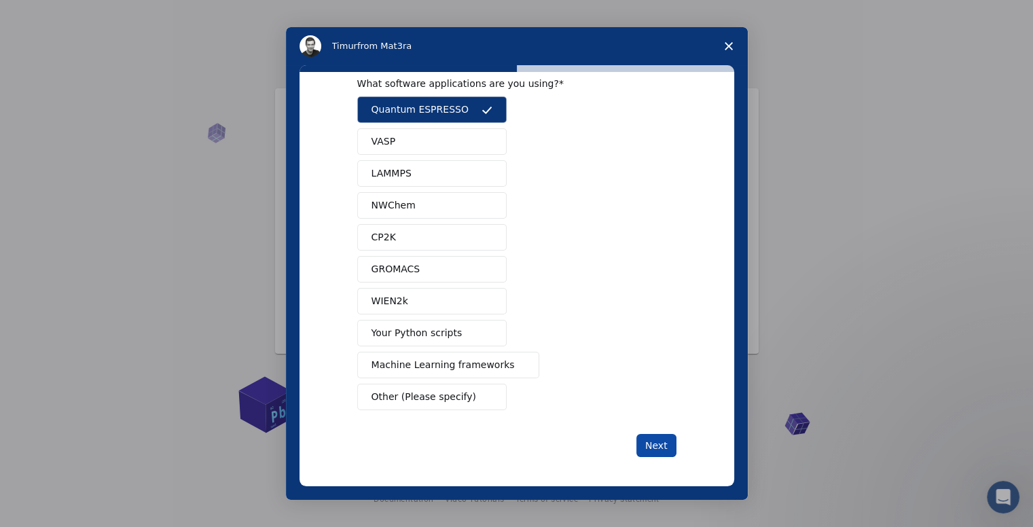
click at [654, 436] on button "Next" at bounding box center [656, 445] width 40 height 23
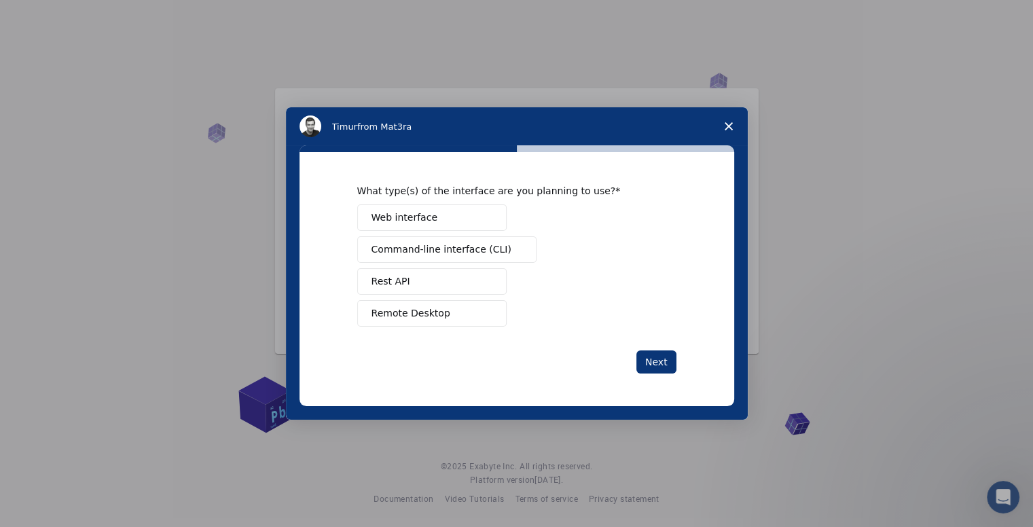
scroll to position [0, 0]
click at [439, 212] on button "Web interface" at bounding box center [431, 217] width 149 height 26
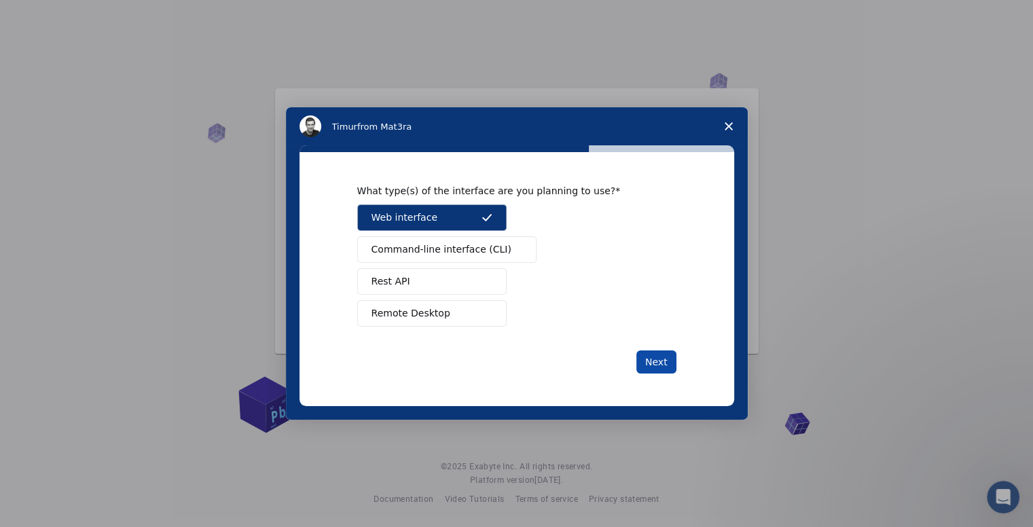
click at [661, 356] on button "Next" at bounding box center [656, 361] width 40 height 23
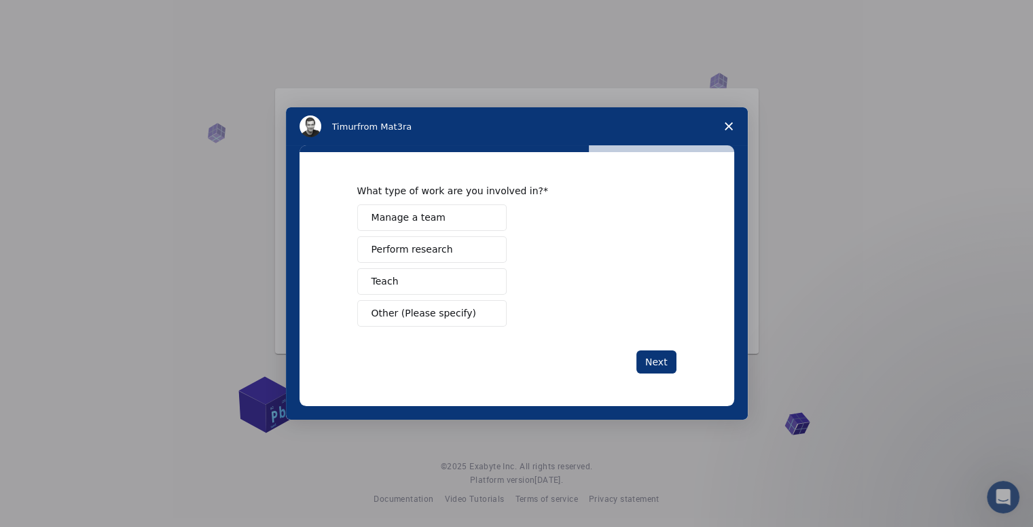
click at [437, 284] on button "Teach" at bounding box center [431, 281] width 149 height 26
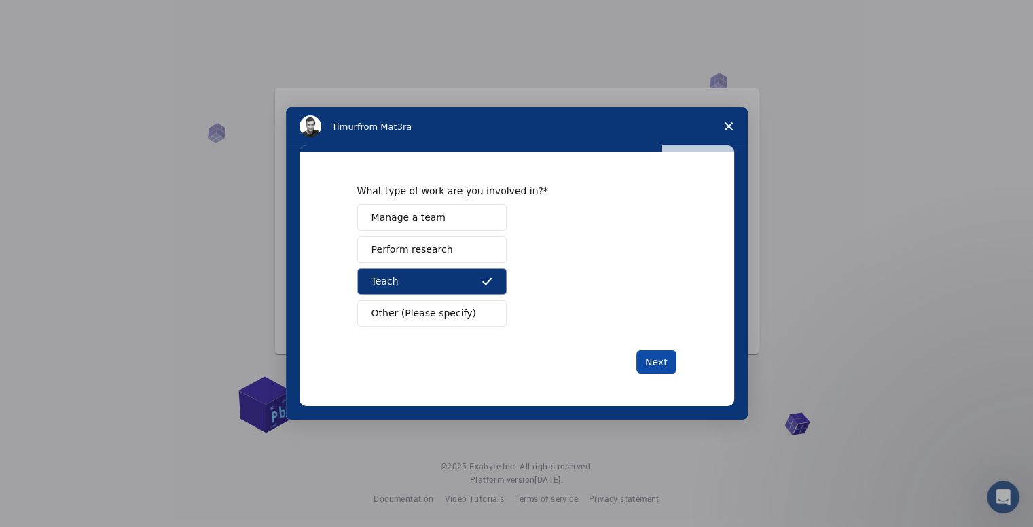
click at [644, 358] on button "Next" at bounding box center [656, 361] width 40 height 23
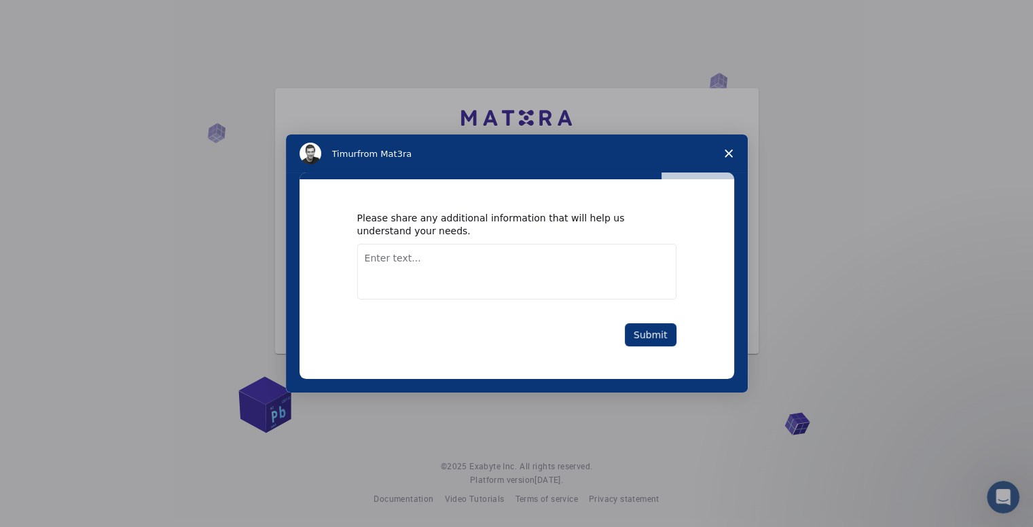
click at [457, 259] on textarea "Enter text..." at bounding box center [516, 272] width 319 height 56
type textarea "organic chemist"
click at [644, 332] on button "Submit" at bounding box center [651, 334] width 52 height 23
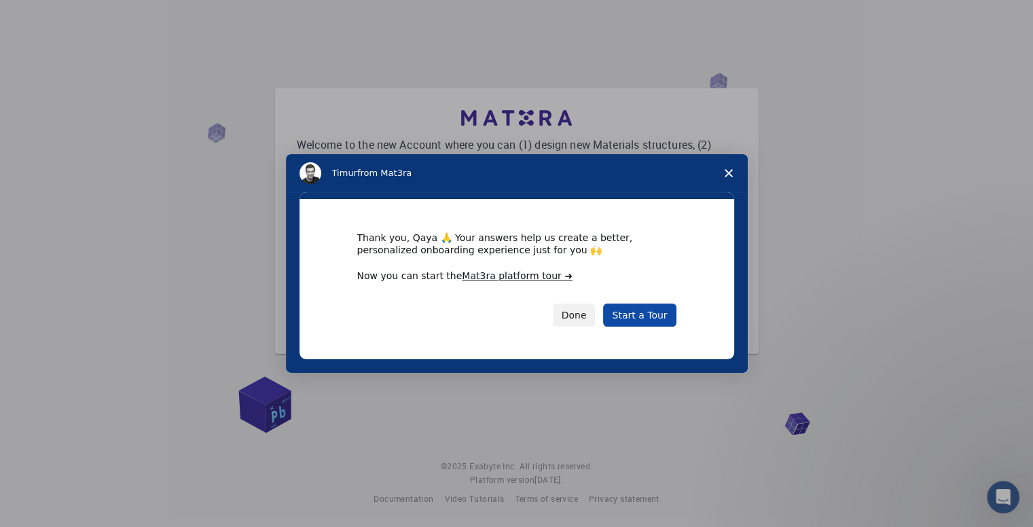
click at [644, 315] on link "Start a Tour" at bounding box center [639, 314] width 73 height 23
